Goal: Complete application form

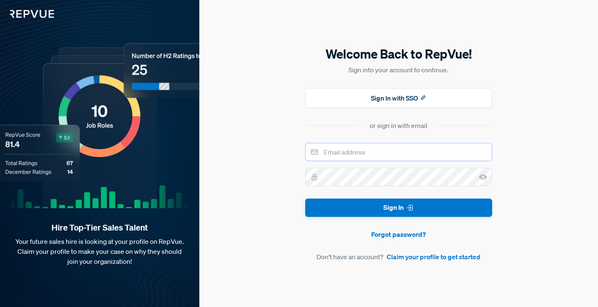
click at [341, 159] on input "email" at bounding box center [398, 152] width 187 height 18
type input "[EMAIL_ADDRESS][DOMAIN_NAME]"
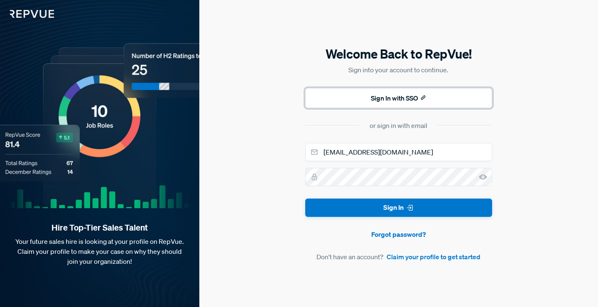
click at [411, 98] on button "Sign In with SSO" at bounding box center [398, 98] width 187 height 20
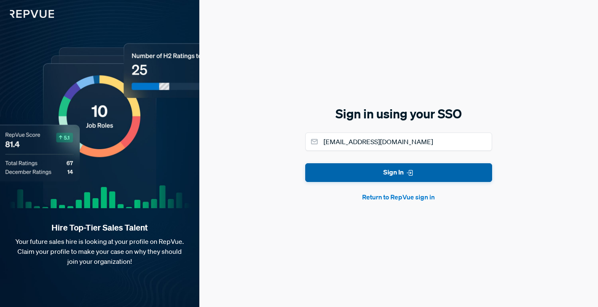
click at [391, 172] on button "Sign In" at bounding box center [398, 172] width 187 height 19
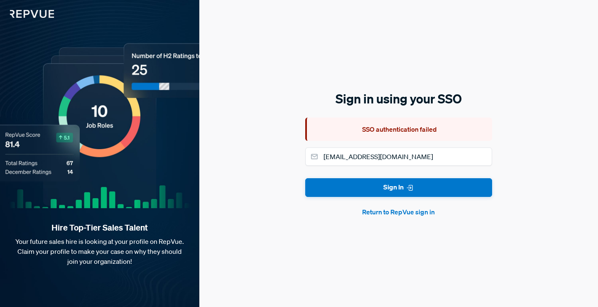
click at [396, 216] on button "Return to RepVue sign in" at bounding box center [398, 212] width 187 height 10
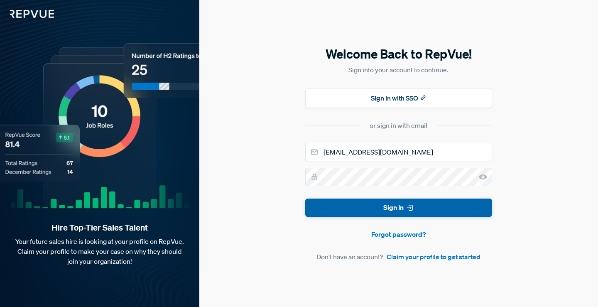
click at [430, 205] on button "Sign In" at bounding box center [398, 208] width 187 height 19
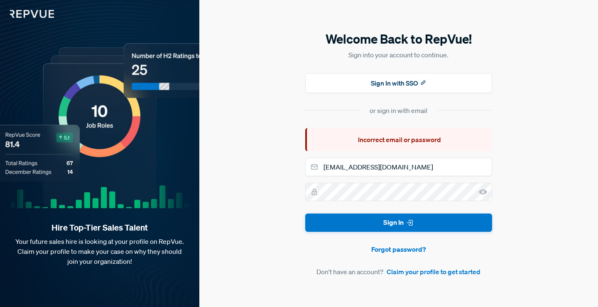
click at [420, 106] on div "or sign in with email" at bounding box center [399, 111] width 58 height 10
click at [393, 274] on link "Claim your profile to get started" at bounding box center [434, 272] width 94 height 10
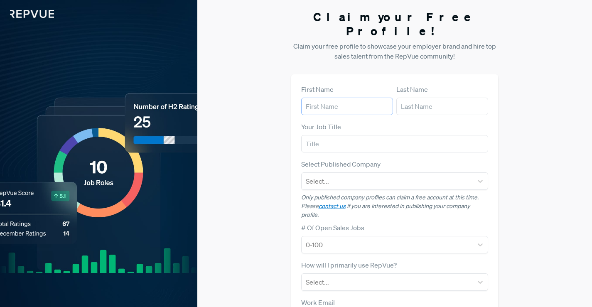
click at [355, 98] on input "text" at bounding box center [347, 106] width 92 height 17
type input "Yassine"
type input "Bentaleb"
type input "[EMAIL_ADDRESS][DOMAIN_NAME]"
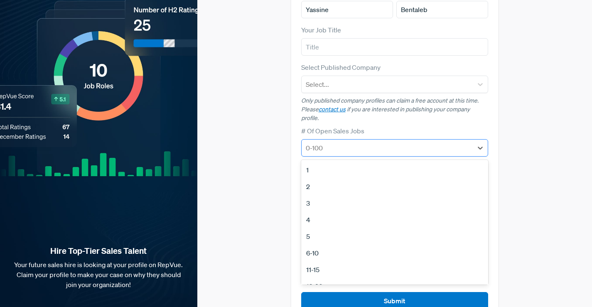
click at [358, 142] on div at bounding box center [387, 148] width 163 height 12
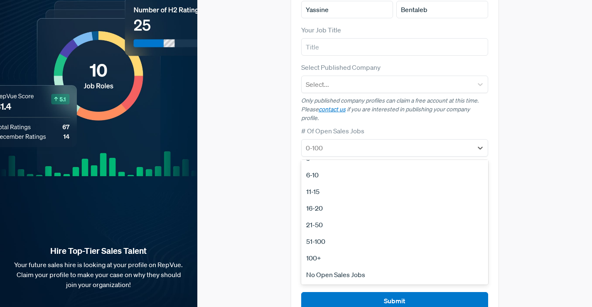
click at [329, 250] on div "100+" at bounding box center [394, 258] width 187 height 17
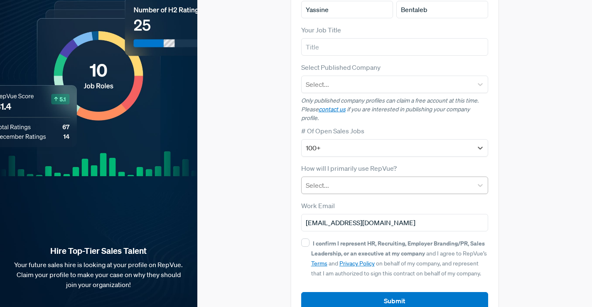
click at [322, 179] on div at bounding box center [387, 185] width 163 height 12
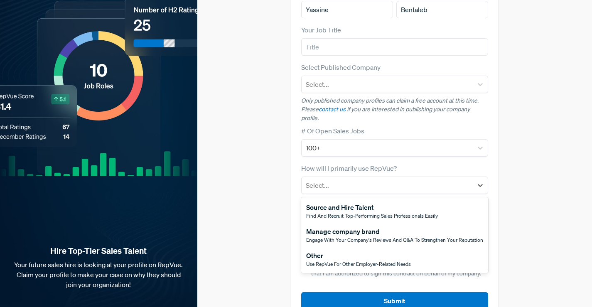
click at [291, 189] on div "First Name [PERSON_NAME] Last Name Bentaleb Your Job Title Select Published Com…" at bounding box center [394, 149] width 207 height 342
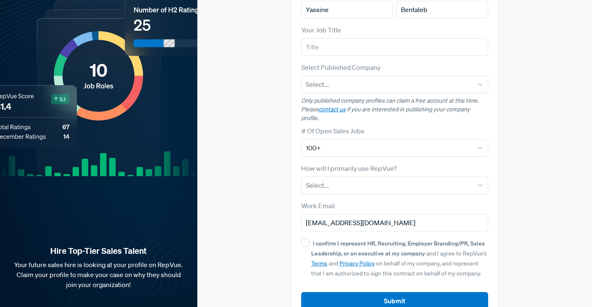
scroll to position [0, 0]
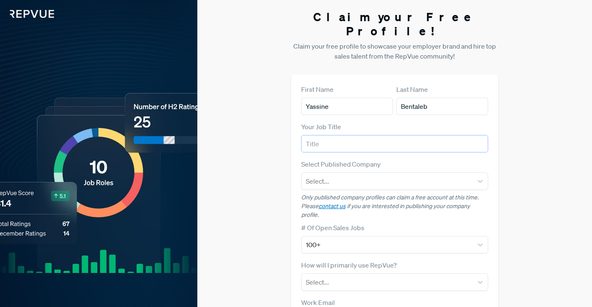
click at [347, 135] on input "text" at bounding box center [394, 143] width 187 height 17
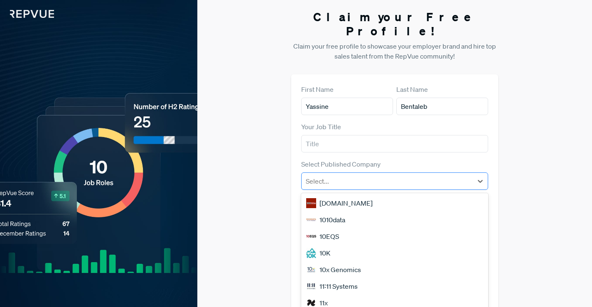
click at [343, 175] on div at bounding box center [387, 181] width 163 height 12
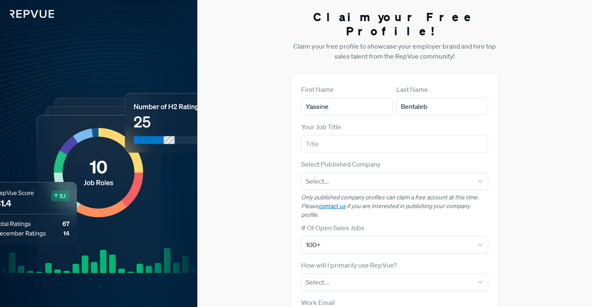
click at [301, 159] on label "Select Published Company" at bounding box center [340, 164] width 79 height 10
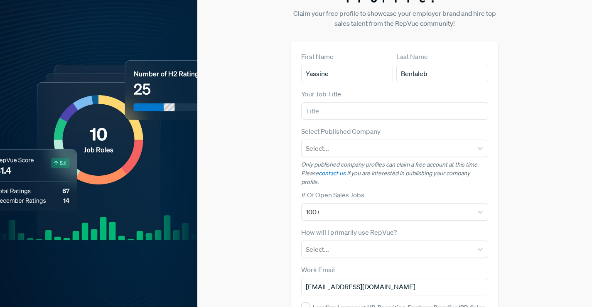
scroll to position [97, 0]
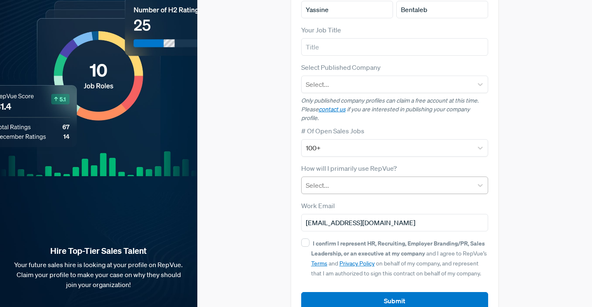
click at [310, 179] on div at bounding box center [387, 185] width 163 height 12
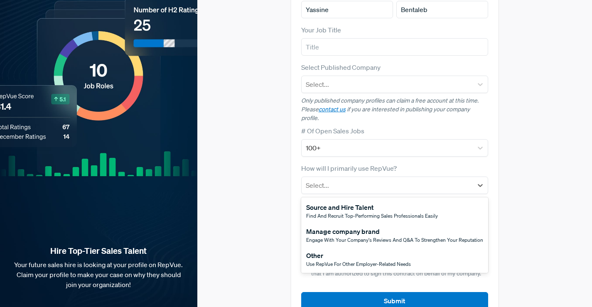
click at [294, 157] on div "First Name [PERSON_NAME] Last Name Bentaleb Your Job Title Select Published Com…" at bounding box center [394, 149] width 207 height 342
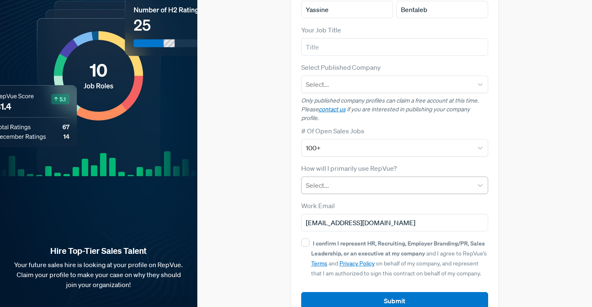
click at [319, 179] on div at bounding box center [387, 185] width 163 height 12
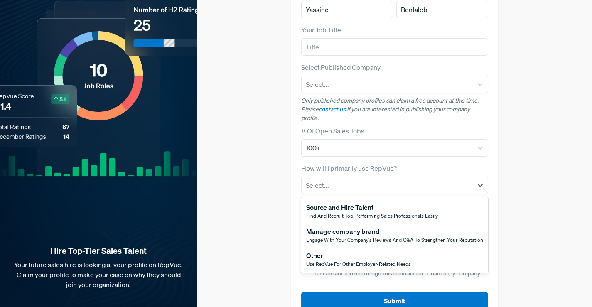
click at [287, 166] on div "Claim your Free Profile! Claim your free profile to showcase your employer bran…" at bounding box center [394, 116] width 395 height 427
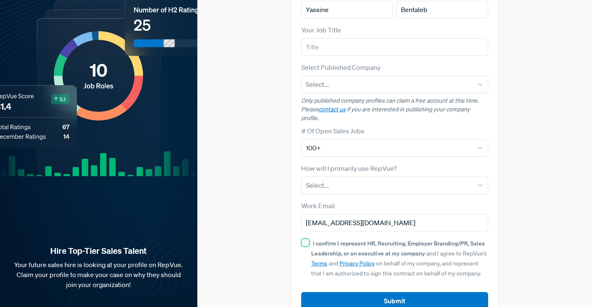
click at [301, 238] on input "I confirm I represent HR, Recruiting, Employer Branding/PR, Sales Leadership, o…" at bounding box center [305, 242] width 8 height 8
click at [305, 238] on input "I confirm I represent HR, Recruiting, Employer Branding/PR, Sales Leadership, o…" at bounding box center [305, 242] width 8 height 8
checkbox input "false"
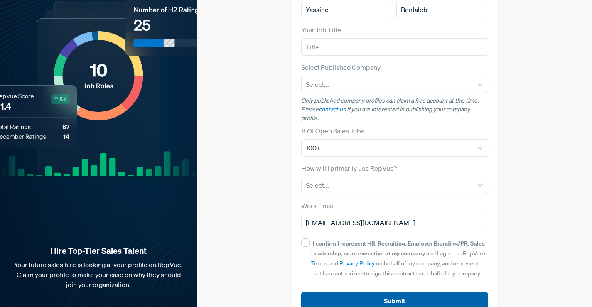
click at [347, 292] on button "Submit" at bounding box center [394, 301] width 187 height 18
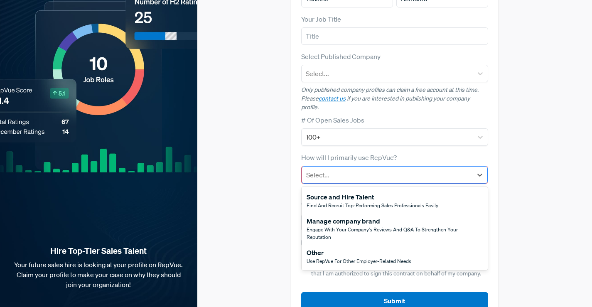
click at [332, 166] on div "Select..." at bounding box center [395, 174] width 187 height 17
click at [353, 248] on div "Other" at bounding box center [359, 253] width 105 height 10
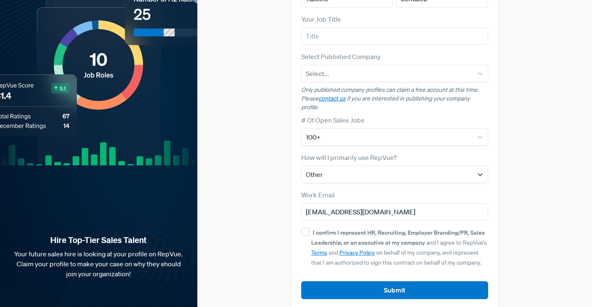
scroll to position [97, 0]
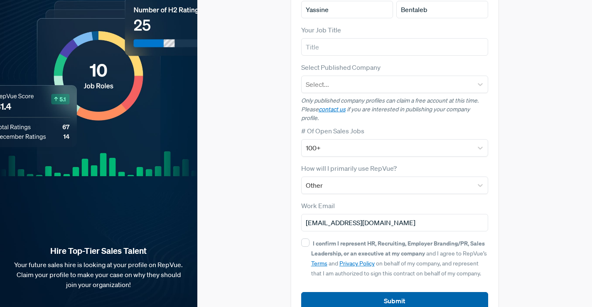
click at [346, 292] on button "Submit" at bounding box center [394, 301] width 187 height 18
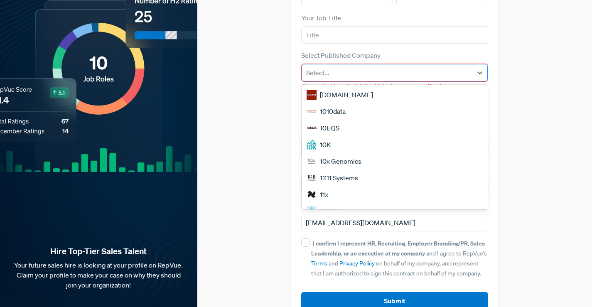
click at [376, 67] on div at bounding box center [387, 73] width 162 height 12
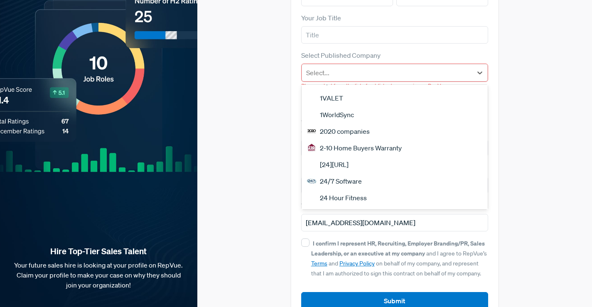
scroll to position [710, 0]
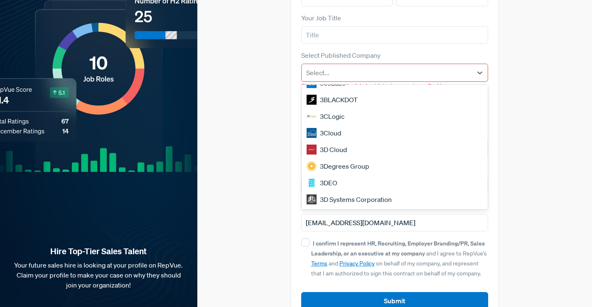
click at [285, 97] on div "Claim your Free Profile! Claim your free profile to showcase your employer bran…" at bounding box center [394, 110] width 395 height 439
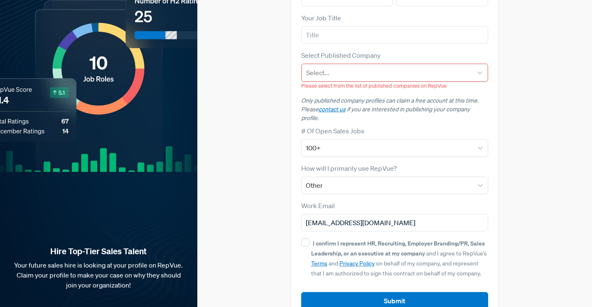
click at [305, 215] on form "First Name [PERSON_NAME] Last Name Bentaleb Your Job Title Select Published Com…" at bounding box center [394, 142] width 187 height 334
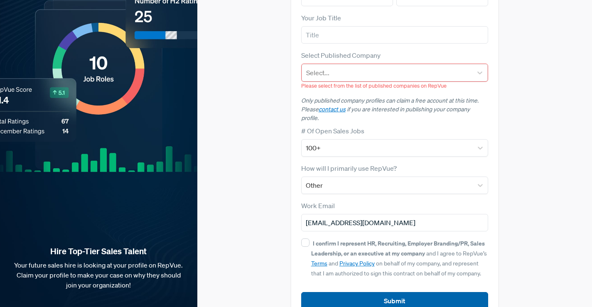
click at [336, 292] on button "Submit" at bounding box center [394, 301] width 187 height 18
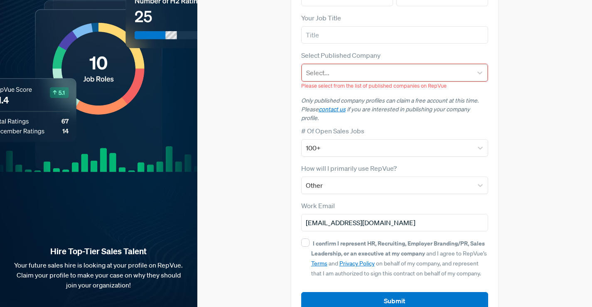
click at [357, 67] on div "Select..." at bounding box center [395, 72] width 187 height 17
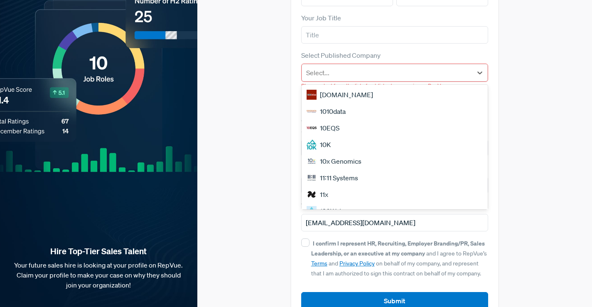
click at [360, 86] on div "[DOMAIN_NAME]" at bounding box center [395, 94] width 187 height 17
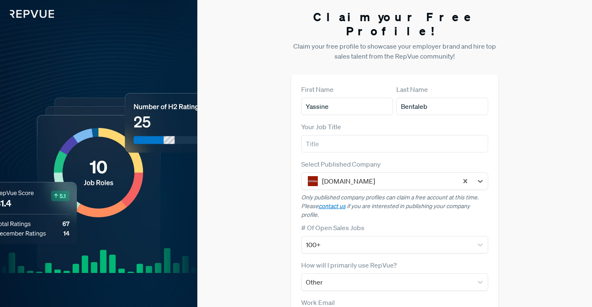
scroll to position [97, 0]
